Goal: Task Accomplishment & Management: Use online tool/utility

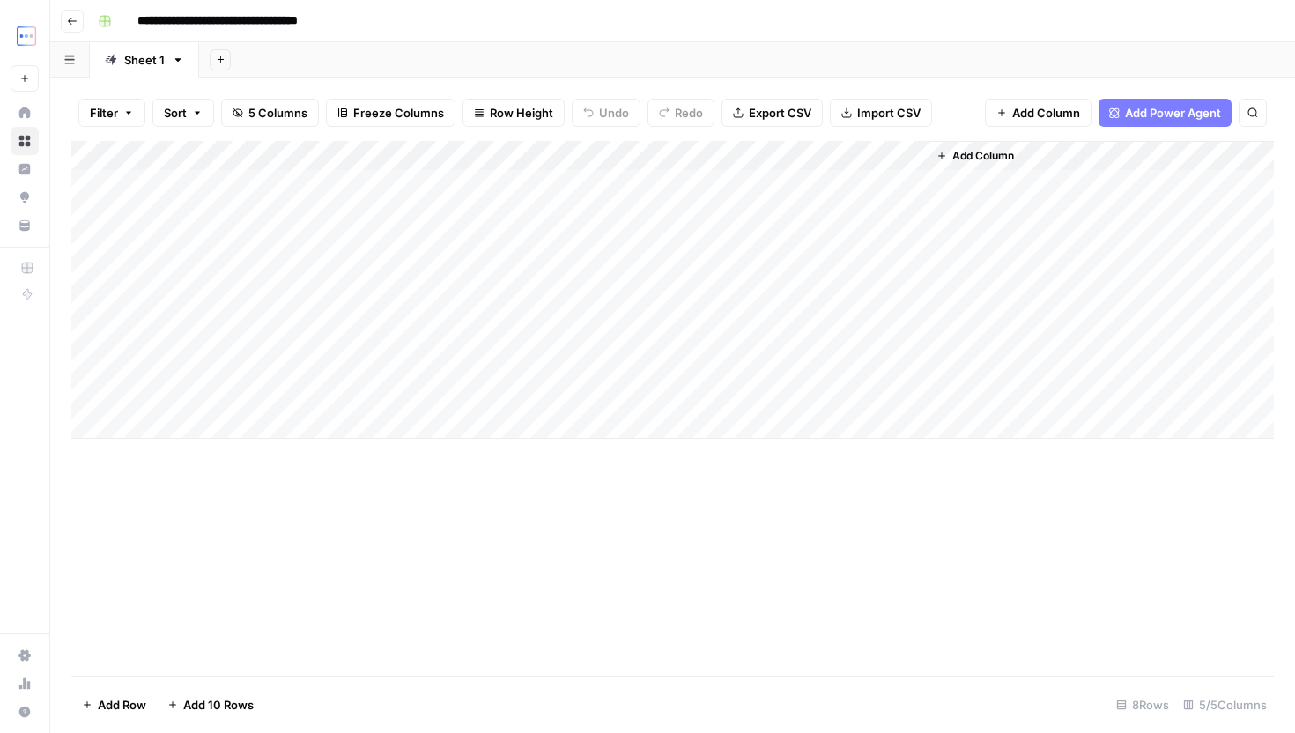
click at [673, 397] on div "Add Column" at bounding box center [672, 290] width 1202 height 298
click at [809, 389] on div "Add Column" at bounding box center [672, 290] width 1202 height 298
click at [882, 444] on div "Add Column" at bounding box center [672, 408] width 1202 height 535
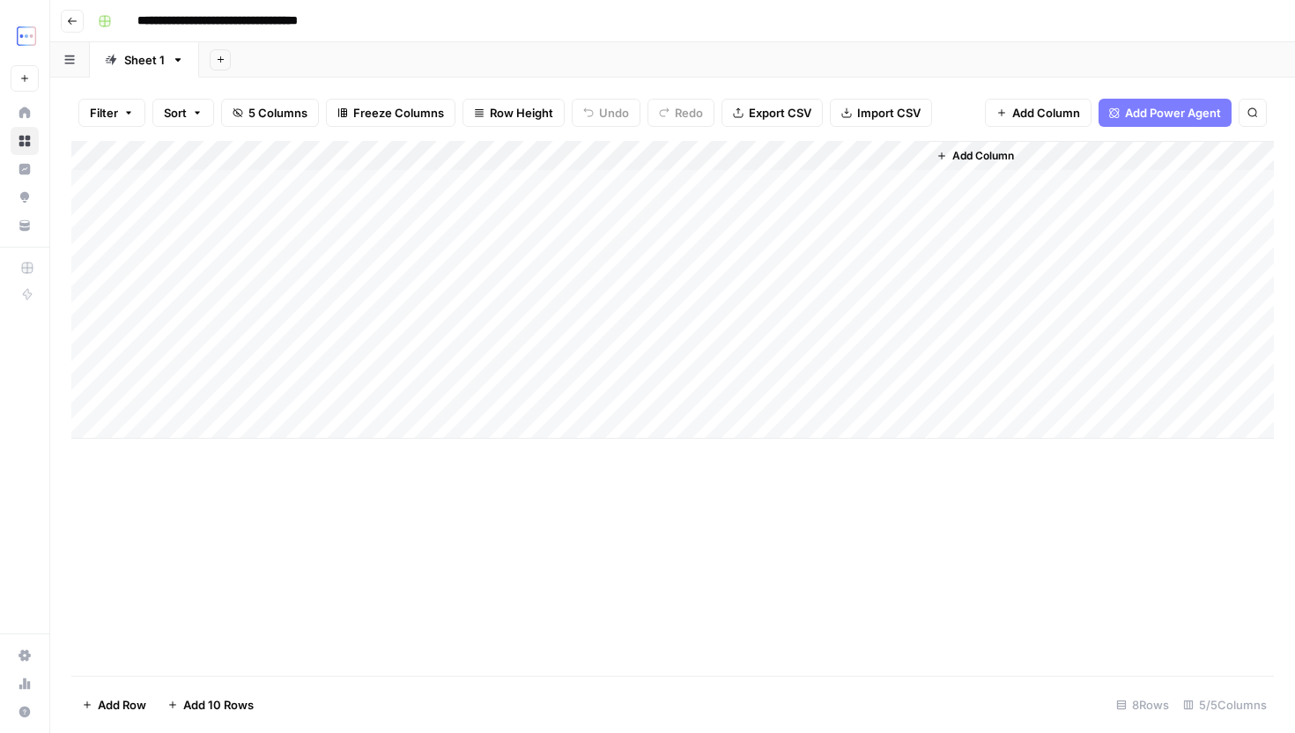
click at [907, 399] on div "Add Column" at bounding box center [672, 290] width 1202 height 298
click at [902, 369] on div "Add Column" at bounding box center [672, 290] width 1202 height 298
click at [244, 394] on div "Add Column" at bounding box center [672, 290] width 1202 height 298
click at [234, 413] on div "Add Column" at bounding box center [672, 290] width 1202 height 298
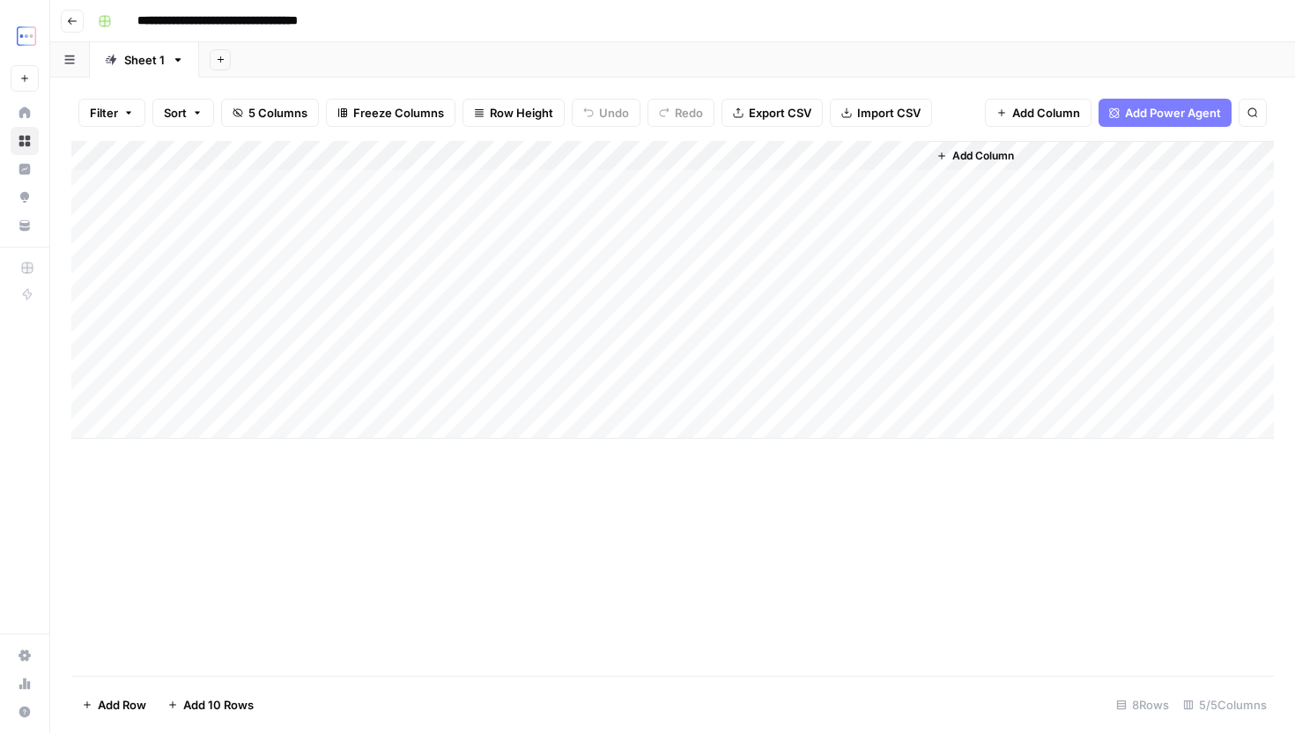
click at [254, 418] on div "Add Column" at bounding box center [672, 290] width 1202 height 298
click at [232, 425] on div "Add Column" at bounding box center [672, 305] width 1202 height 328
click at [225, 410] on div "Add Column" at bounding box center [672, 305] width 1202 height 328
click at [225, 411] on div at bounding box center [273, 424] width 282 height 33
click at [410, 504] on div "Add Column" at bounding box center [672, 408] width 1202 height 535
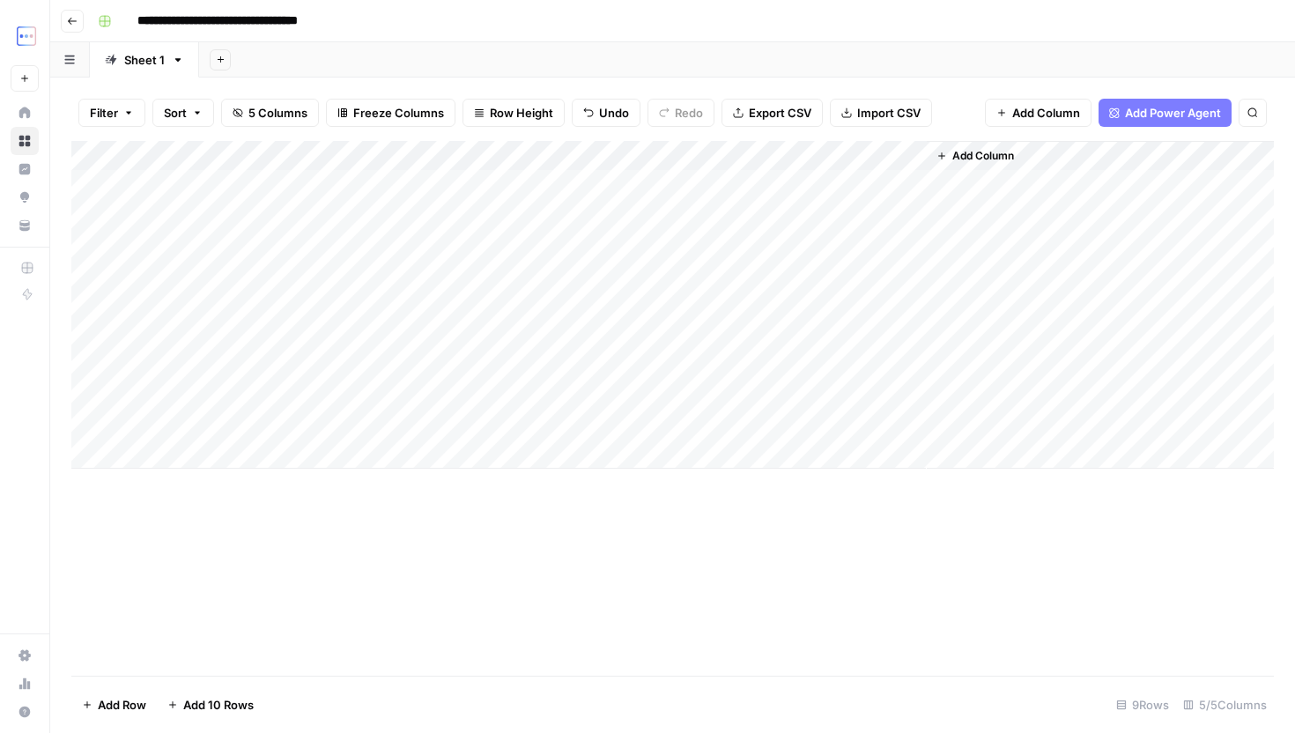
click at [418, 389] on div "Add Column" at bounding box center [672, 305] width 1202 height 328
drag, startPoint x: 447, startPoint y: 406, endPoint x: 447, endPoint y: 435, distance: 29.1
click at [447, 435] on div "Add Column" at bounding box center [672, 305] width 1202 height 328
click at [226, 418] on div "Add Column" at bounding box center [672, 305] width 1202 height 328
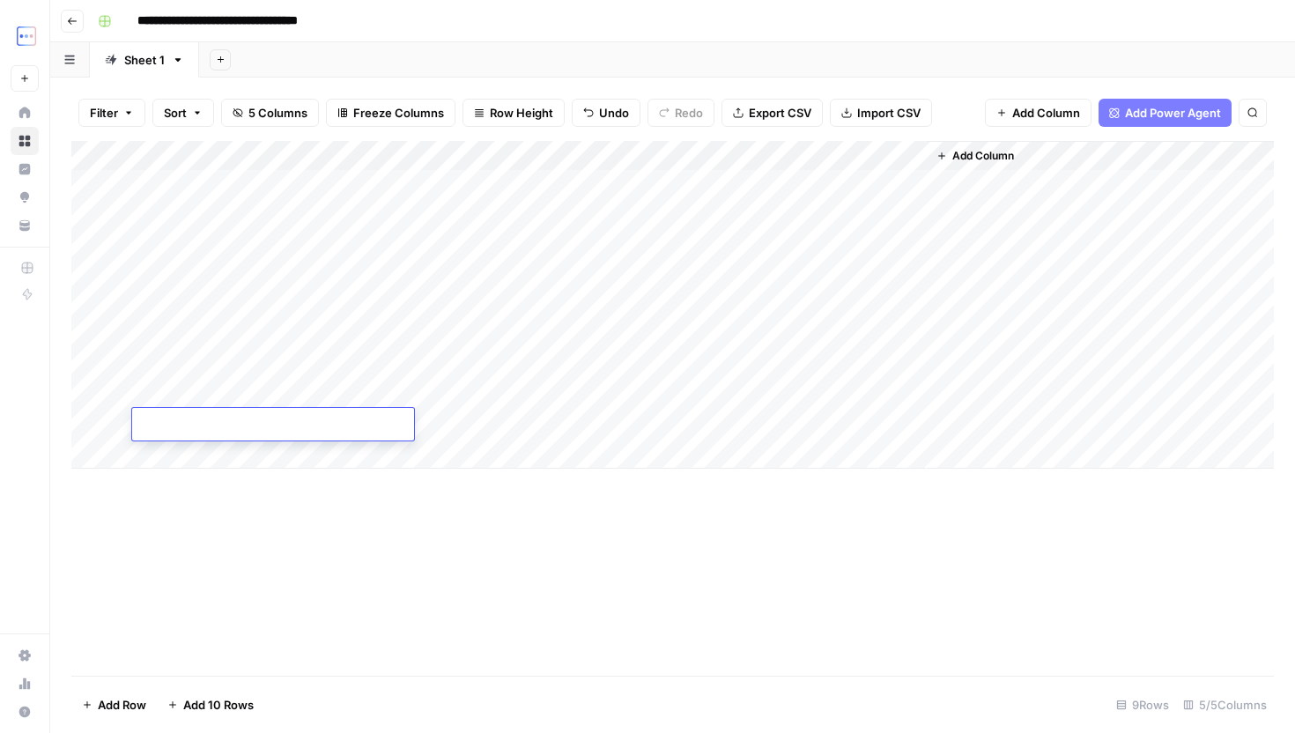
type textarea "**********"
click at [346, 532] on div "Add Column" at bounding box center [672, 408] width 1202 height 535
click at [693, 421] on div "Add Column" at bounding box center [672, 305] width 1202 height 328
click at [235, 454] on div "Add Column" at bounding box center [672, 305] width 1202 height 328
click at [240, 466] on div "Add Column" at bounding box center [672, 320] width 1202 height 358
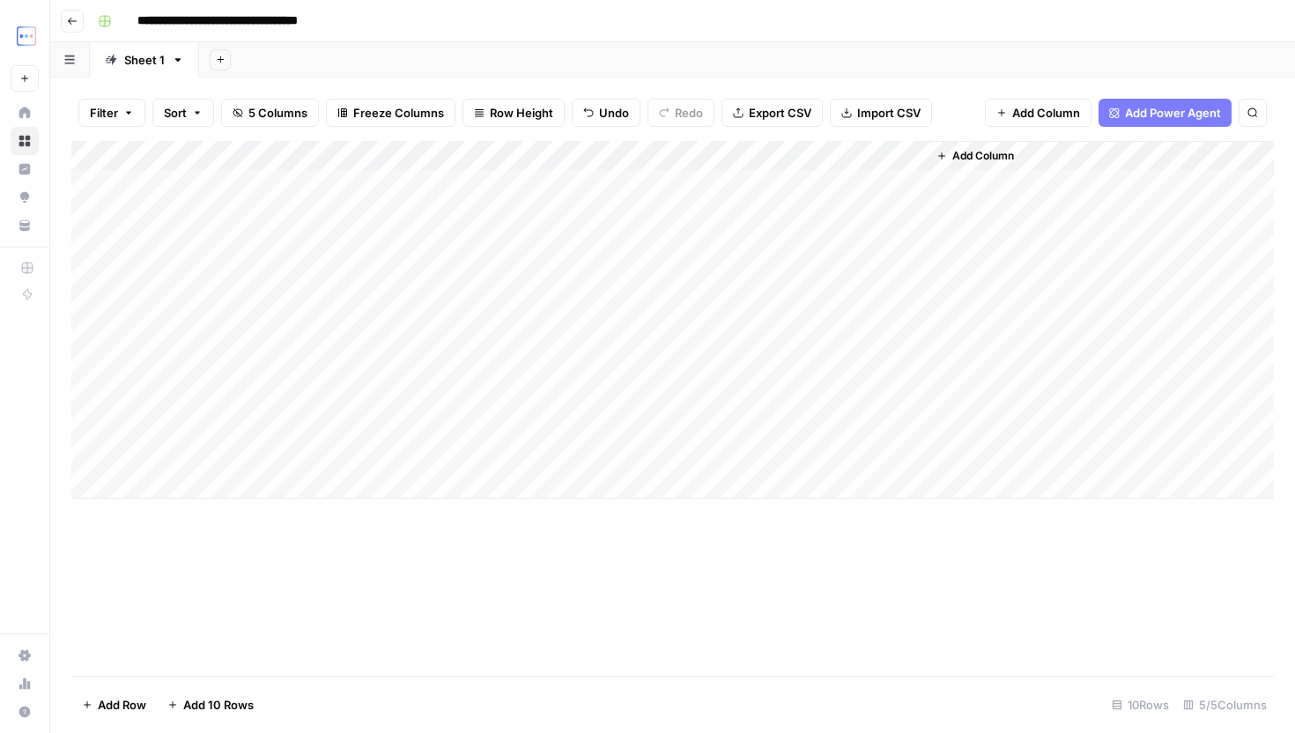
click at [240, 466] on div "Add Column" at bounding box center [672, 320] width 1202 height 358
type textarea "**********"
click at [369, 591] on div "Add Column" at bounding box center [672, 408] width 1202 height 535
click at [362, 447] on div "Add Column" at bounding box center [672, 320] width 1202 height 358
click at [445, 433] on div "Add Column" at bounding box center [672, 320] width 1202 height 358
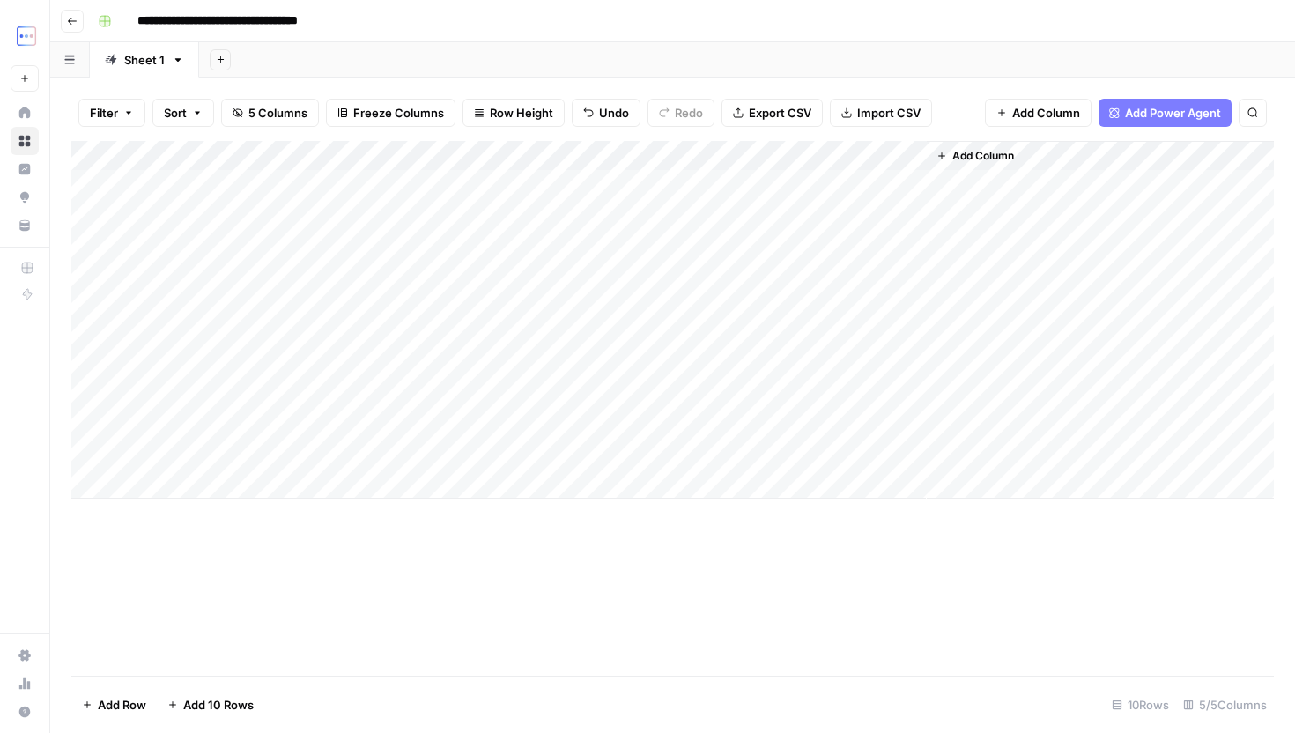
drag, startPoint x: 448, startPoint y: 437, endPoint x: 448, endPoint y: 455, distance: 18.5
click at [448, 455] on div "Add Column" at bounding box center [672, 320] width 1202 height 358
click at [523, 591] on div "Add Column" at bounding box center [672, 408] width 1202 height 535
click at [203, 476] on div "Add Column" at bounding box center [672, 320] width 1202 height 358
click at [222, 478] on textarea at bounding box center [273, 485] width 282 height 25
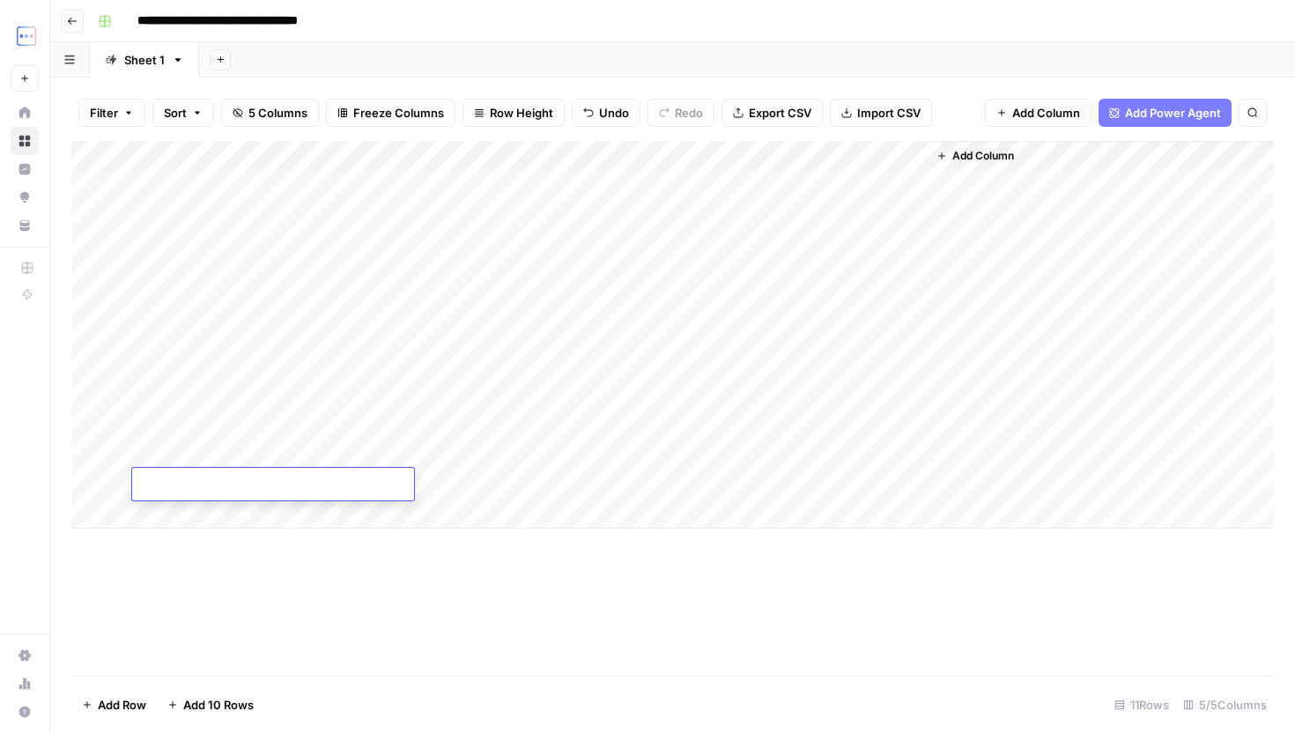
type textarea "**********"
click at [437, 588] on div "Add Column" at bounding box center [672, 408] width 1202 height 535
click at [426, 462] on div "Add Column" at bounding box center [672, 335] width 1202 height 388
click at [448, 474] on div "Add Column" at bounding box center [672, 335] width 1202 height 388
click at [746, 422] on div "Add Column" at bounding box center [672, 335] width 1202 height 388
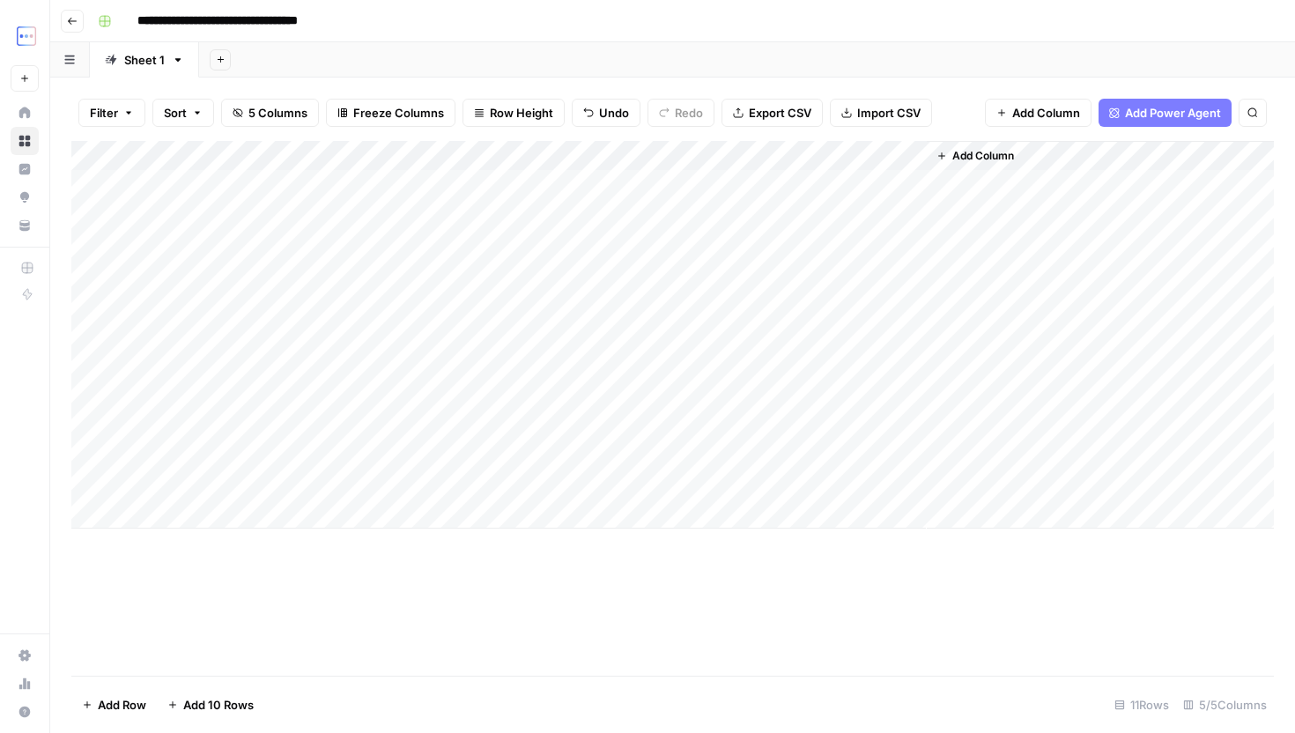
click at [205, 462] on div "Add Column" at bounding box center [672, 335] width 1202 height 388
type textarea "**********"
drag, startPoint x: 495, startPoint y: 616, endPoint x: 504, endPoint y: 606, distance: 13.1
click at [496, 617] on div "Add Column" at bounding box center [672, 408] width 1202 height 535
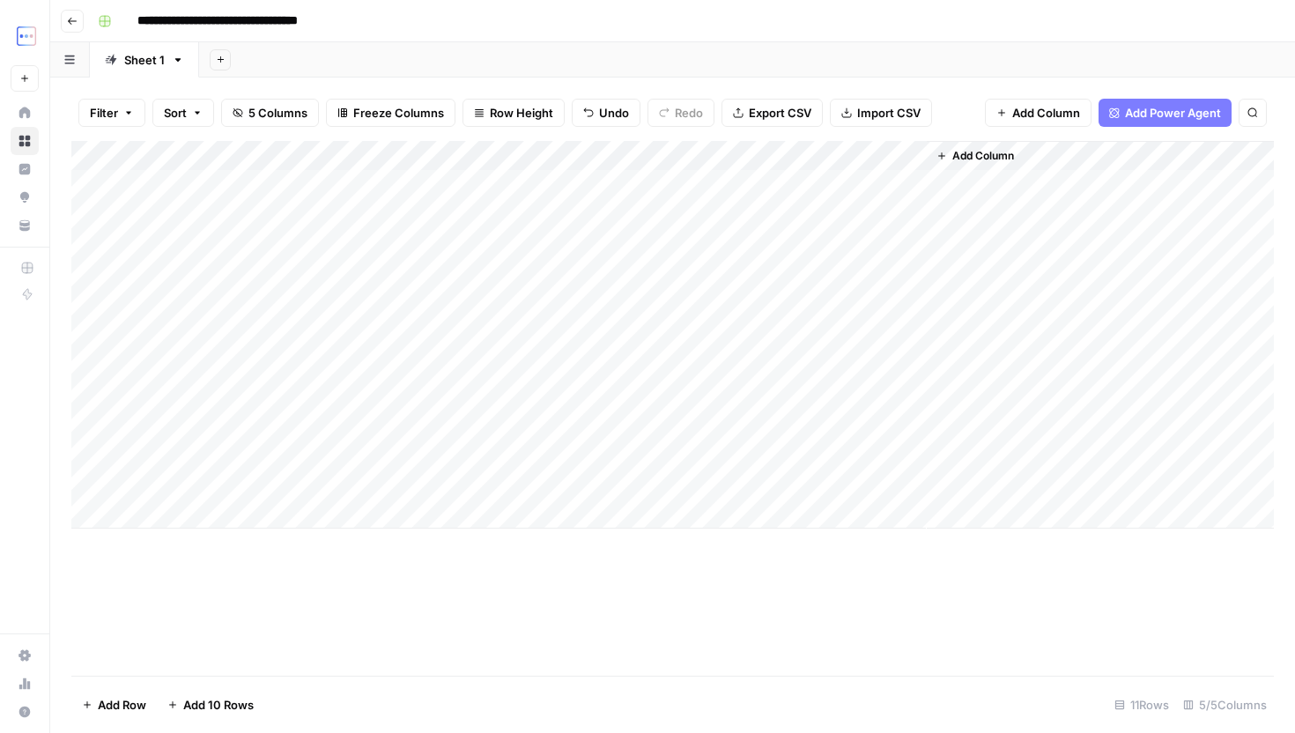
click at [689, 452] on div "Add Column" at bounding box center [672, 335] width 1202 height 388
click at [688, 477] on div "Add Column" at bounding box center [672, 335] width 1202 height 388
click at [186, 429] on div "Add Column" at bounding box center [672, 335] width 1202 height 388
paste textarea "**********"
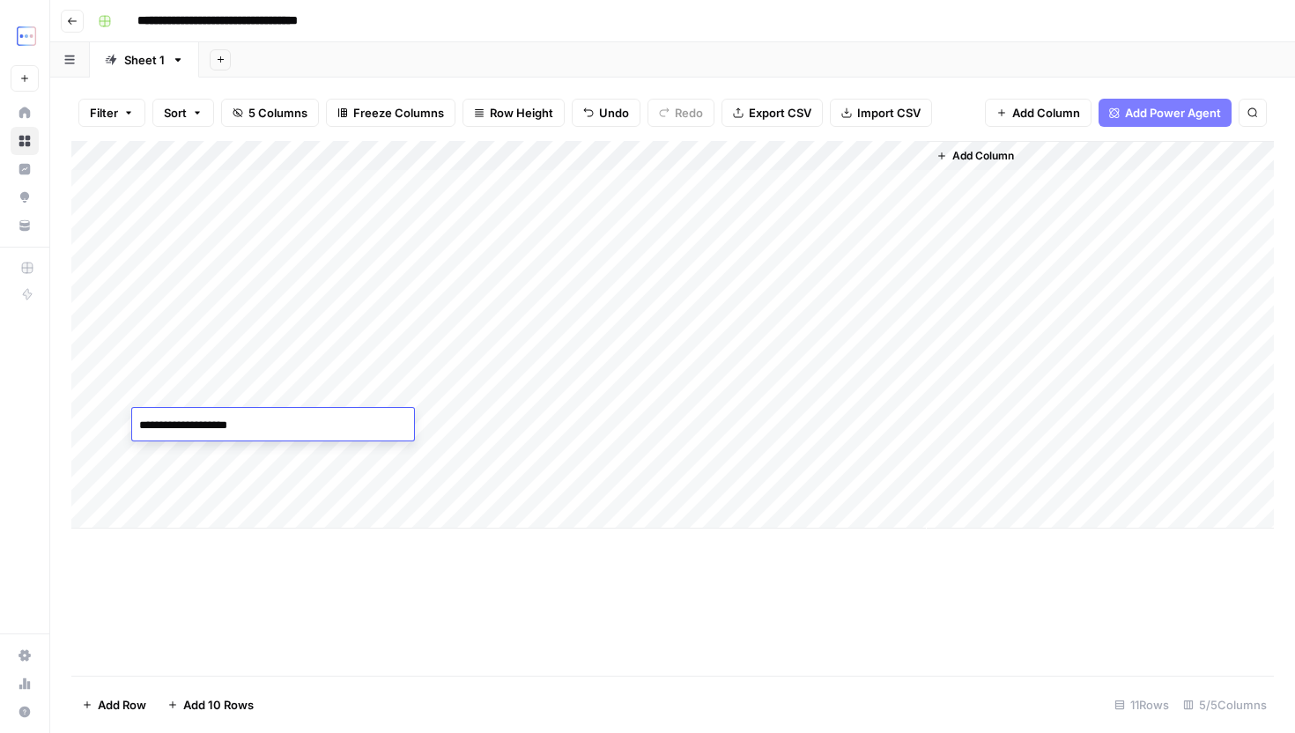
type textarea "**********"
click at [752, 427] on div "Add Column" at bounding box center [672, 335] width 1202 height 388
